Goal: Find contact information: Obtain details needed to contact an individual or organization

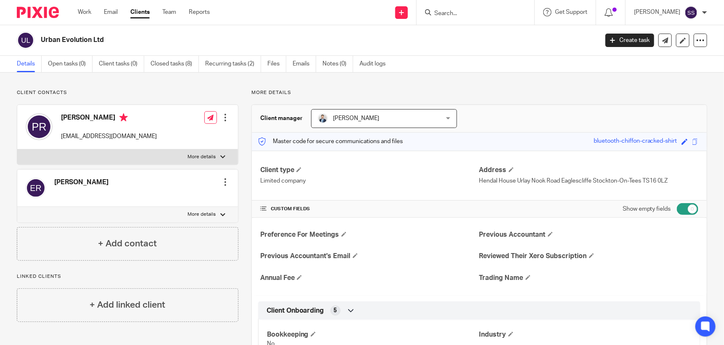
scroll to position [215, 0]
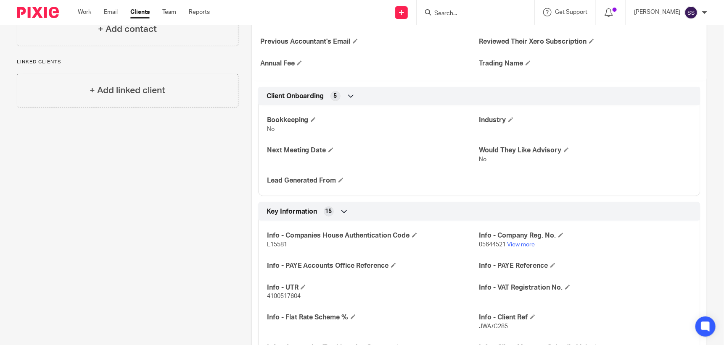
click at [502, 4] on div at bounding box center [475, 12] width 118 height 25
click at [487, 11] on input "Search" at bounding box center [471, 14] width 76 height 8
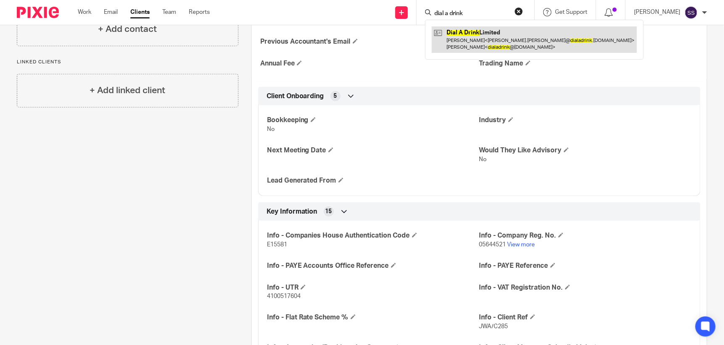
type input "dial a drink"
click at [490, 34] on link at bounding box center [534, 39] width 205 height 26
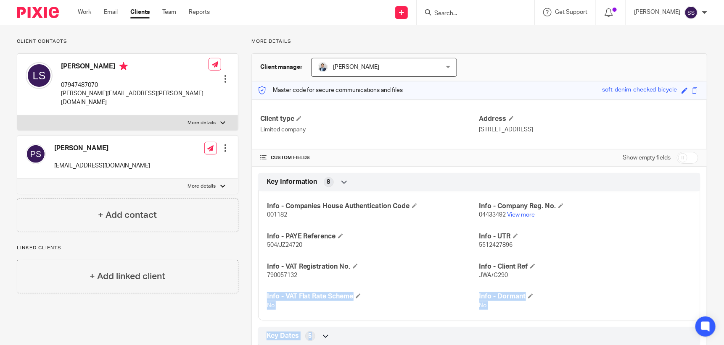
scroll to position [65, 0]
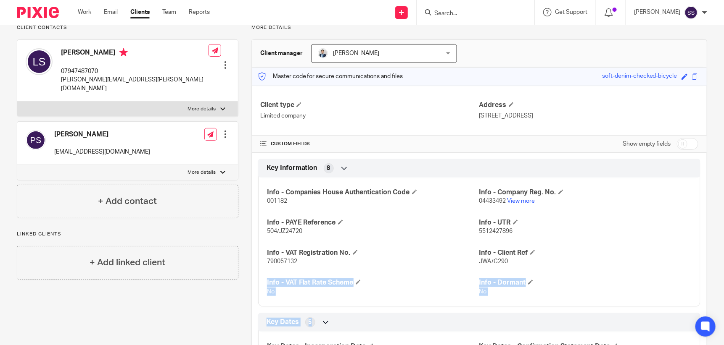
drag, startPoint x: 506, startPoint y: 333, endPoint x: 478, endPoint y: 338, distance: 27.8
click at [478, 338] on div "Client type Limited company Address 25 B&C Back Goldspink Lane Sandyford Newcas…" at bounding box center [479, 271] width 455 height 371
drag, startPoint x: 478, startPoint y: 338, endPoint x: 598, endPoint y: 247, distance: 150.2
click at [598, 247] on div "Info - Companies House Authentication Code 001182 Info - Company Reg. No. 04433…" at bounding box center [479, 239] width 442 height 136
drag, startPoint x: 473, startPoint y: 269, endPoint x: 501, endPoint y: 271, distance: 27.8
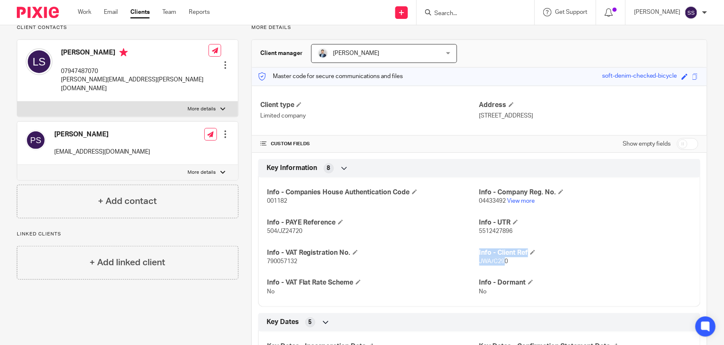
click at [501, 271] on div "Info - Companies House Authentication Code 001182 Info - Company Reg. No. 04433…" at bounding box center [479, 239] width 442 height 136
drag, startPoint x: 501, startPoint y: 271, endPoint x: 512, endPoint y: 277, distance: 12.4
click at [512, 277] on div "Info - Companies House Authentication Code 001182 Info - Company Reg. No. 04433…" at bounding box center [479, 239] width 442 height 136
drag, startPoint x: 503, startPoint y: 269, endPoint x: 476, endPoint y: 270, distance: 27.4
click at [479, 265] on span "JWA/C290" at bounding box center [493, 262] width 29 height 6
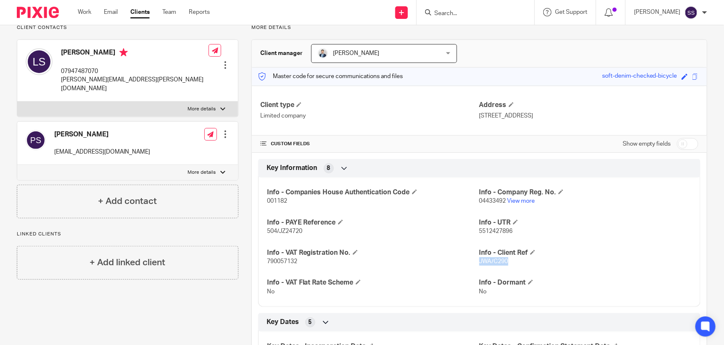
copy span "JWA/C290"
click at [466, 11] on input "Search" at bounding box center [471, 14] width 76 height 8
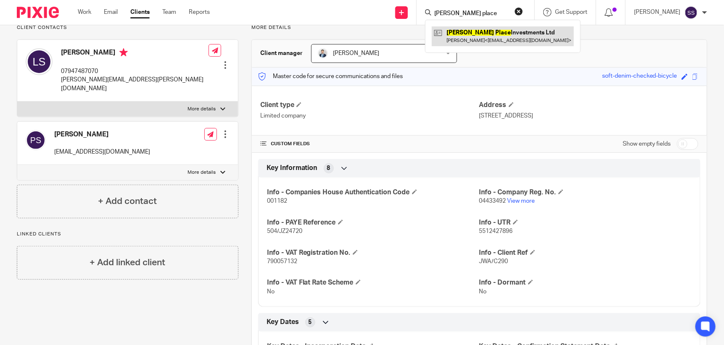
type input "rossie place"
click at [471, 30] on link at bounding box center [503, 35] width 142 height 19
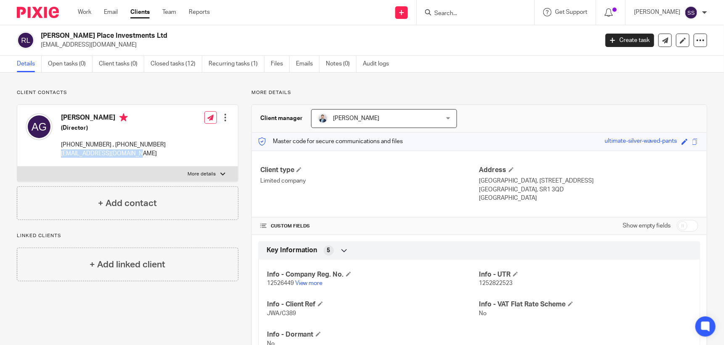
drag, startPoint x: 62, startPoint y: 152, endPoint x: 135, endPoint y: 150, distance: 72.7
click at [135, 150] on p "[EMAIL_ADDRESS][DOMAIN_NAME]" at bounding box center [113, 154] width 105 height 8
drag, startPoint x: 135, startPoint y: 150, endPoint x: 127, endPoint y: 153, distance: 8.3
copy p "[EMAIL_ADDRESS][DOMAIN_NAME]"
click at [483, 13] on input "Search" at bounding box center [471, 14] width 76 height 8
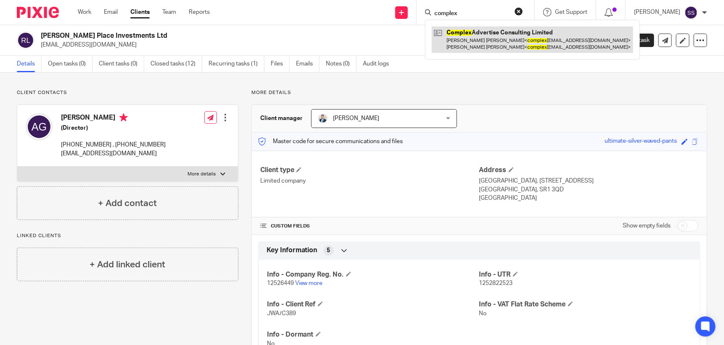
type input "complex"
click at [517, 40] on link at bounding box center [532, 39] width 201 height 26
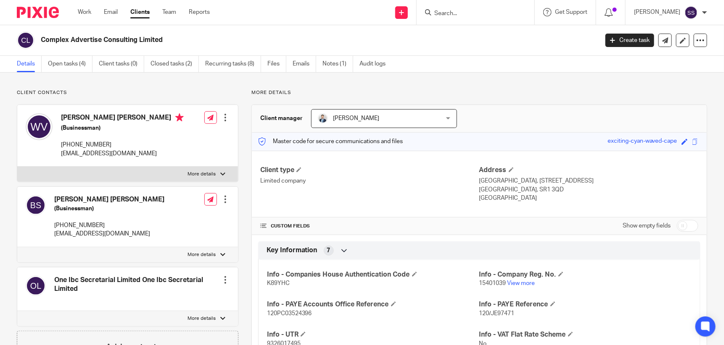
drag, startPoint x: 61, startPoint y: 154, endPoint x: 169, endPoint y: 151, distance: 108.5
click at [169, 151] on div "[PERSON_NAME] [PERSON_NAME] (Businessman) [PHONE_NUMBER] [EMAIL_ADDRESS][DOMAIN…" at bounding box center [127, 136] width 221 height 62
drag, startPoint x: 169, startPoint y: 151, endPoint x: 161, endPoint y: 151, distance: 8.0
copy p "complexadvertiseconsulting@gmail.com"
click at [474, 11] on input "Search" at bounding box center [471, 14] width 76 height 8
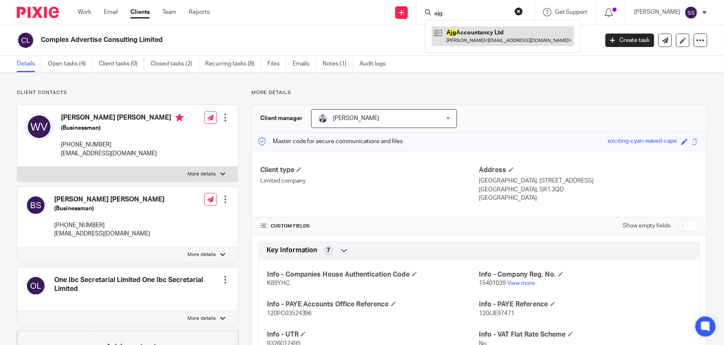
type input "ajg"
click at [472, 32] on link at bounding box center [503, 35] width 142 height 19
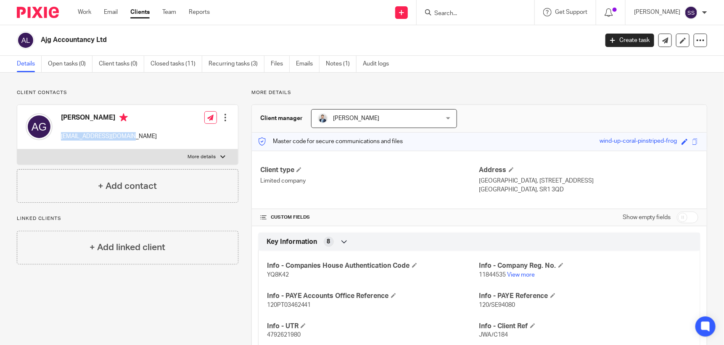
drag, startPoint x: 62, startPoint y: 136, endPoint x: 132, endPoint y: 134, distance: 70.2
click at [132, 134] on p "[EMAIL_ADDRESS][DOMAIN_NAME]" at bounding box center [109, 136] width 96 height 8
drag, startPoint x: 132, startPoint y: 134, endPoint x: 126, endPoint y: 135, distance: 5.6
click at [126, 135] on p "[EMAIL_ADDRESS][DOMAIN_NAME]" at bounding box center [109, 136] width 96 height 8
copy p "[EMAIL_ADDRESS][DOMAIN_NAME]"
